Goal: Entertainment & Leisure: Browse casually

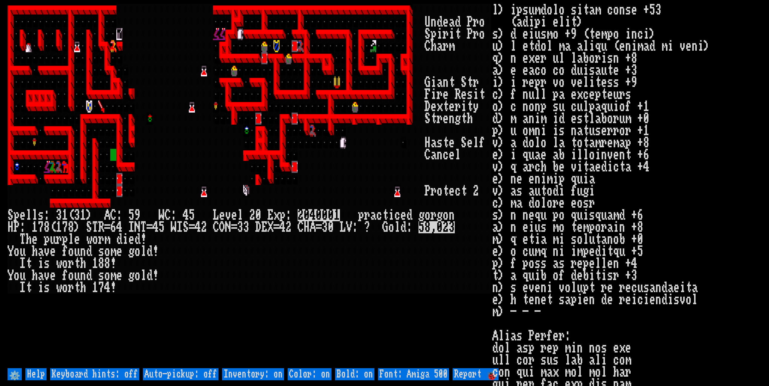
click at [320, 336] on larn "U n d e a d P r o S p i r i t P r o C h a r m" at bounding box center [250, 185] width 484 height 363
